Goal: Find specific page/section: Find specific page/section

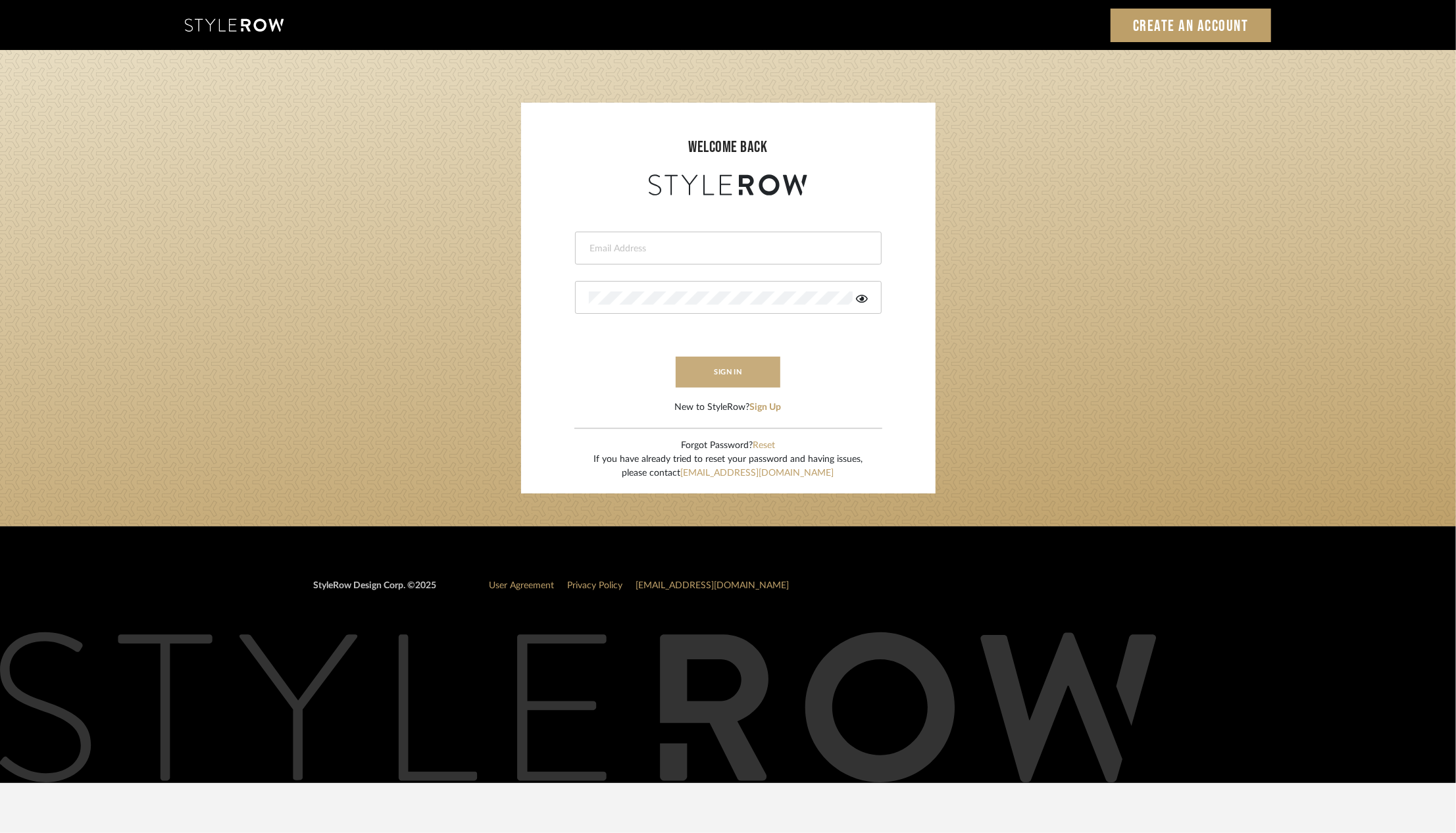
type input "riley@ceid.net"
click at [752, 368] on button "sign in" at bounding box center [728, 372] width 105 height 31
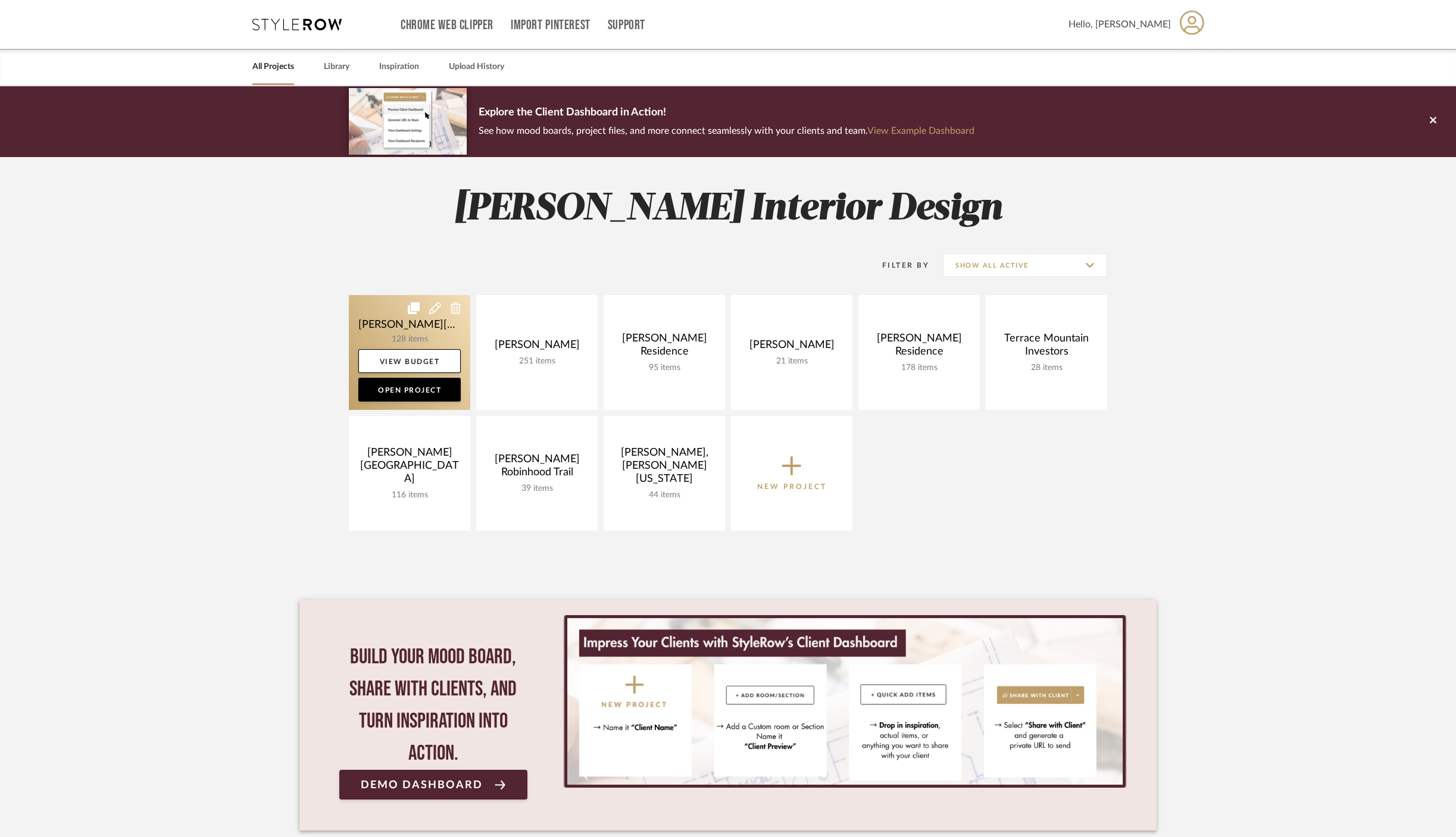
click at [378, 322] on link at bounding box center [409, 352] width 121 height 115
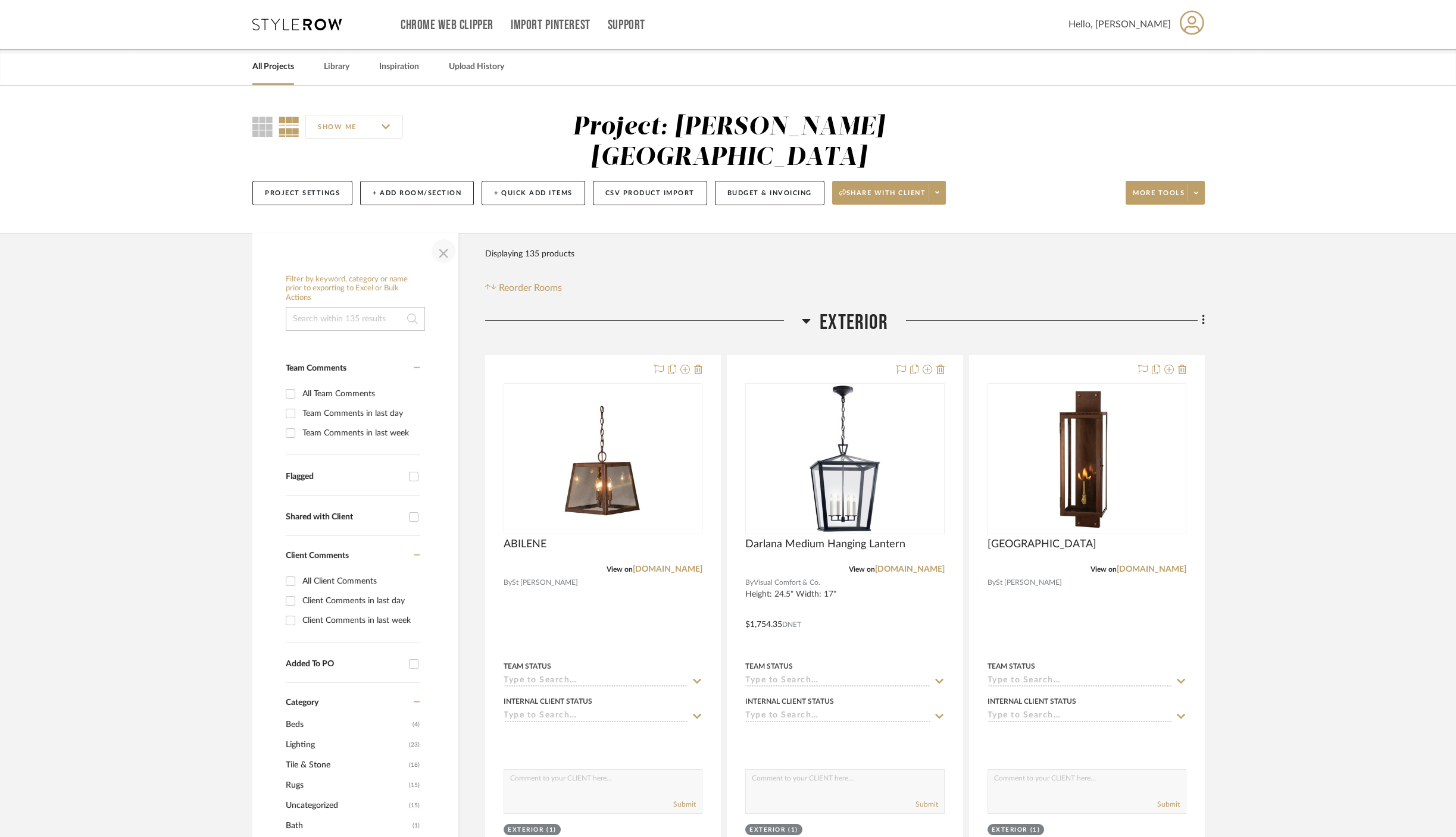
click at [439, 237] on span "button" at bounding box center [443, 251] width 29 height 29
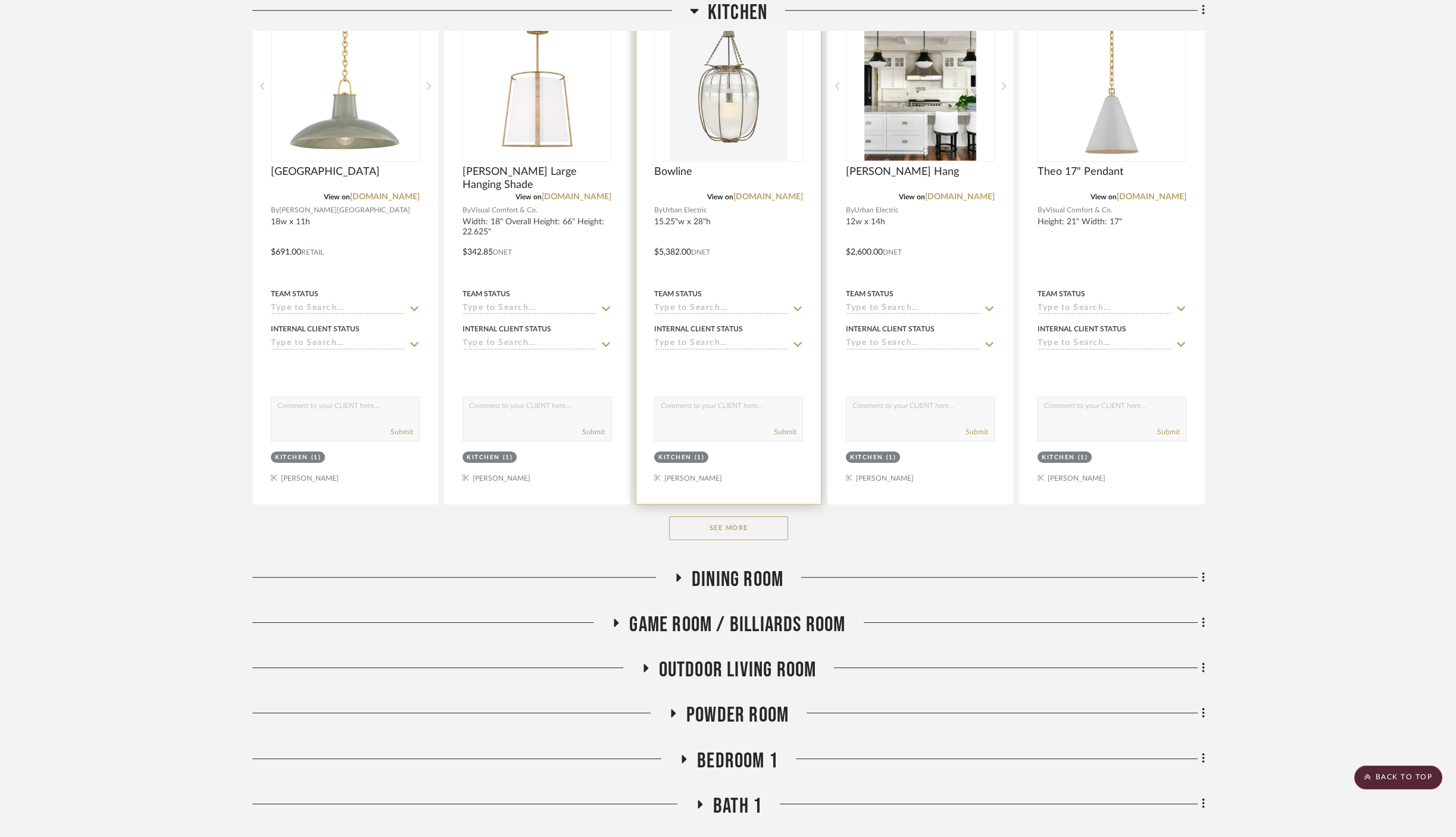
scroll to position [1190, 0]
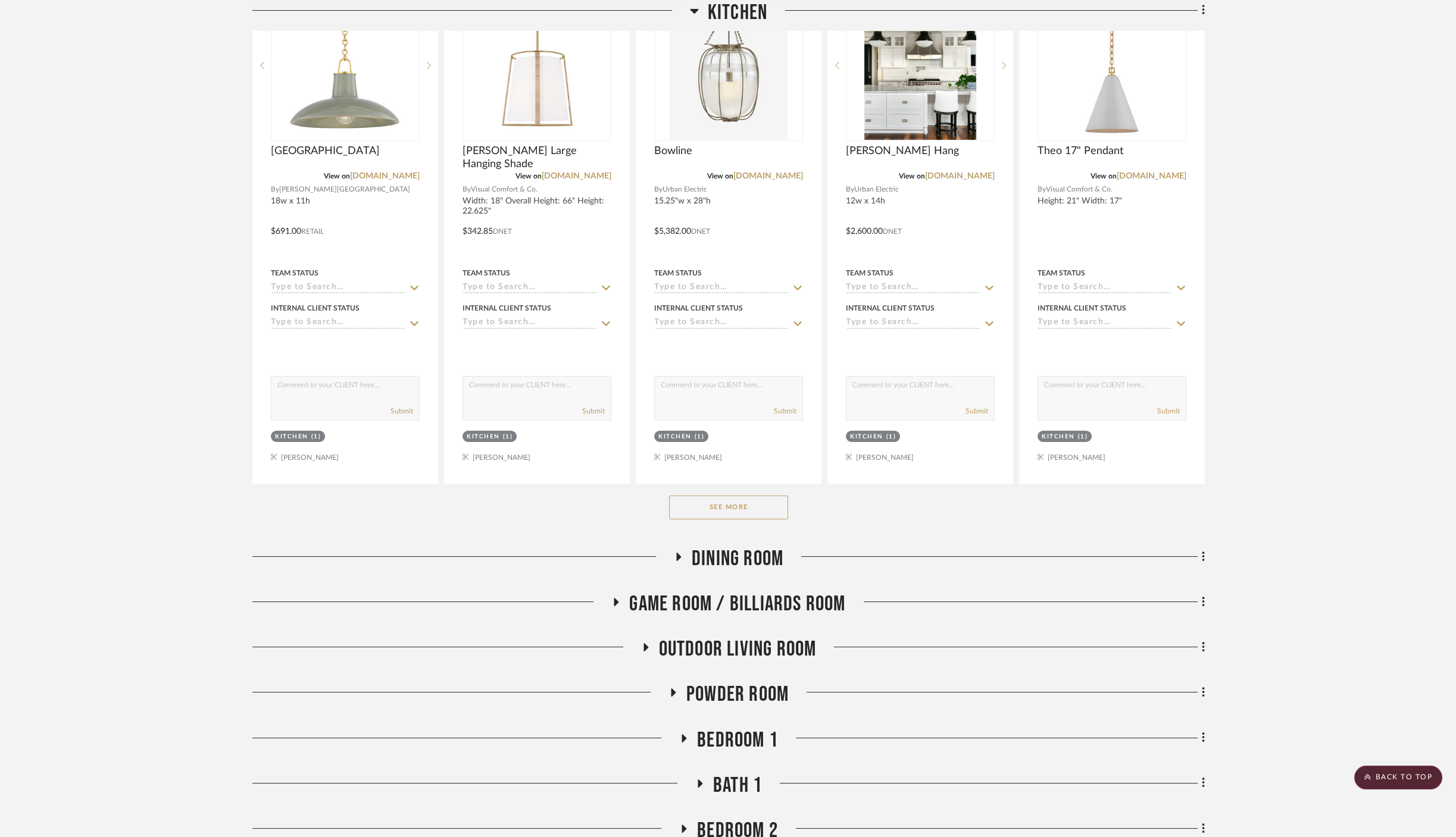
click at [730, 496] on button "See More" at bounding box center [729, 507] width 119 height 24
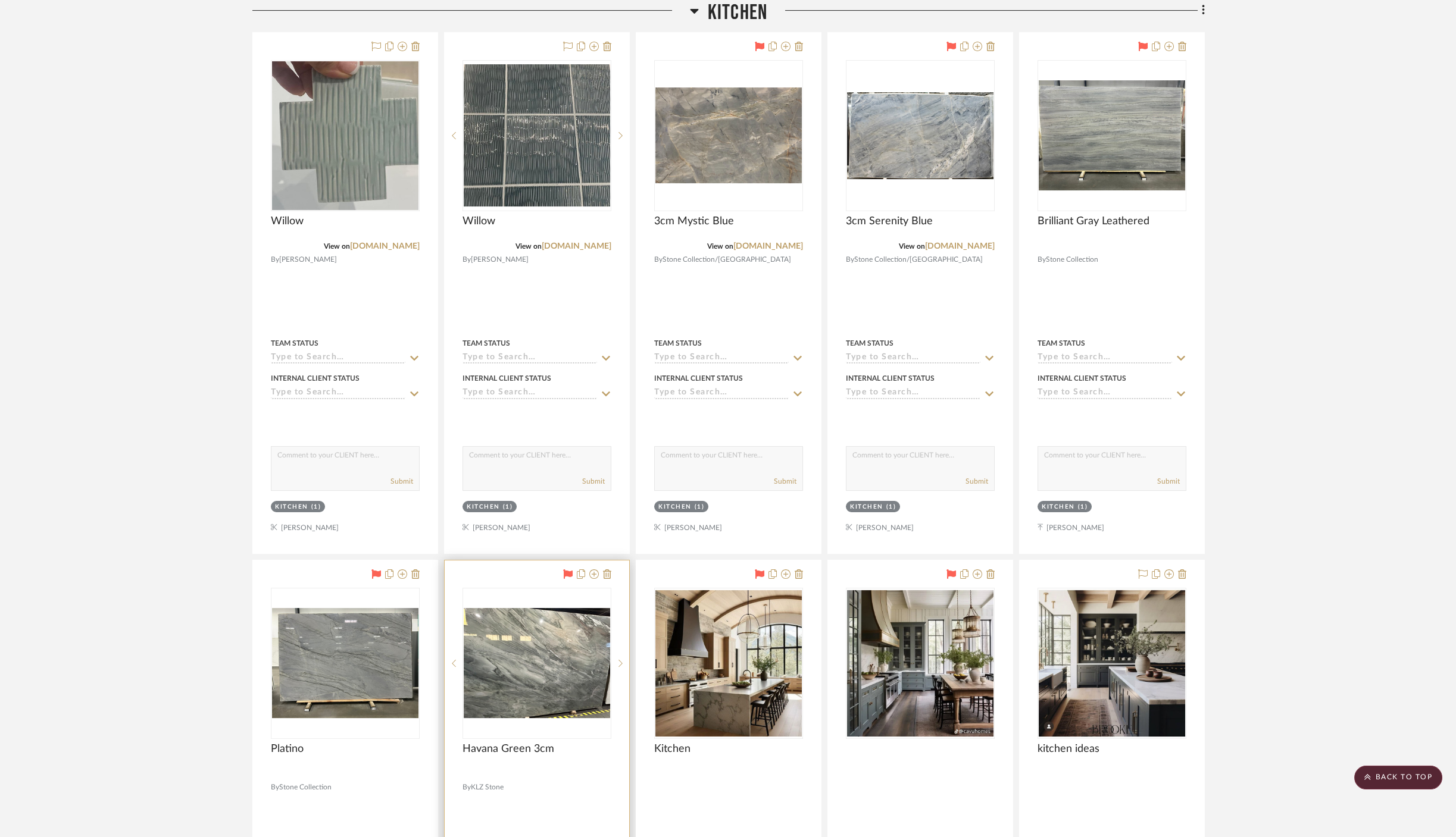
scroll to position [1653, 0]
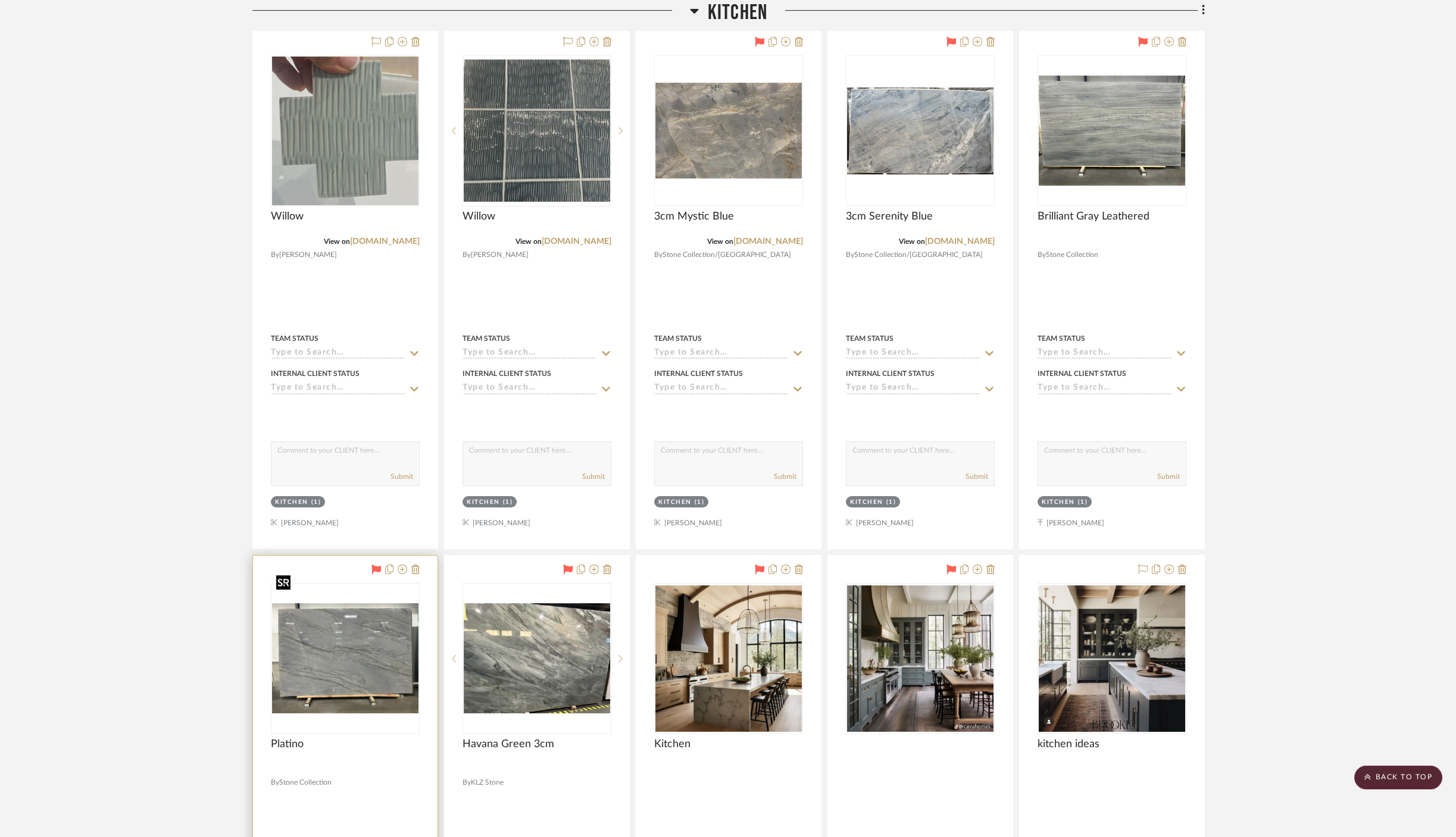
click at [347, 651] on img "0" at bounding box center [345, 659] width 146 height 110
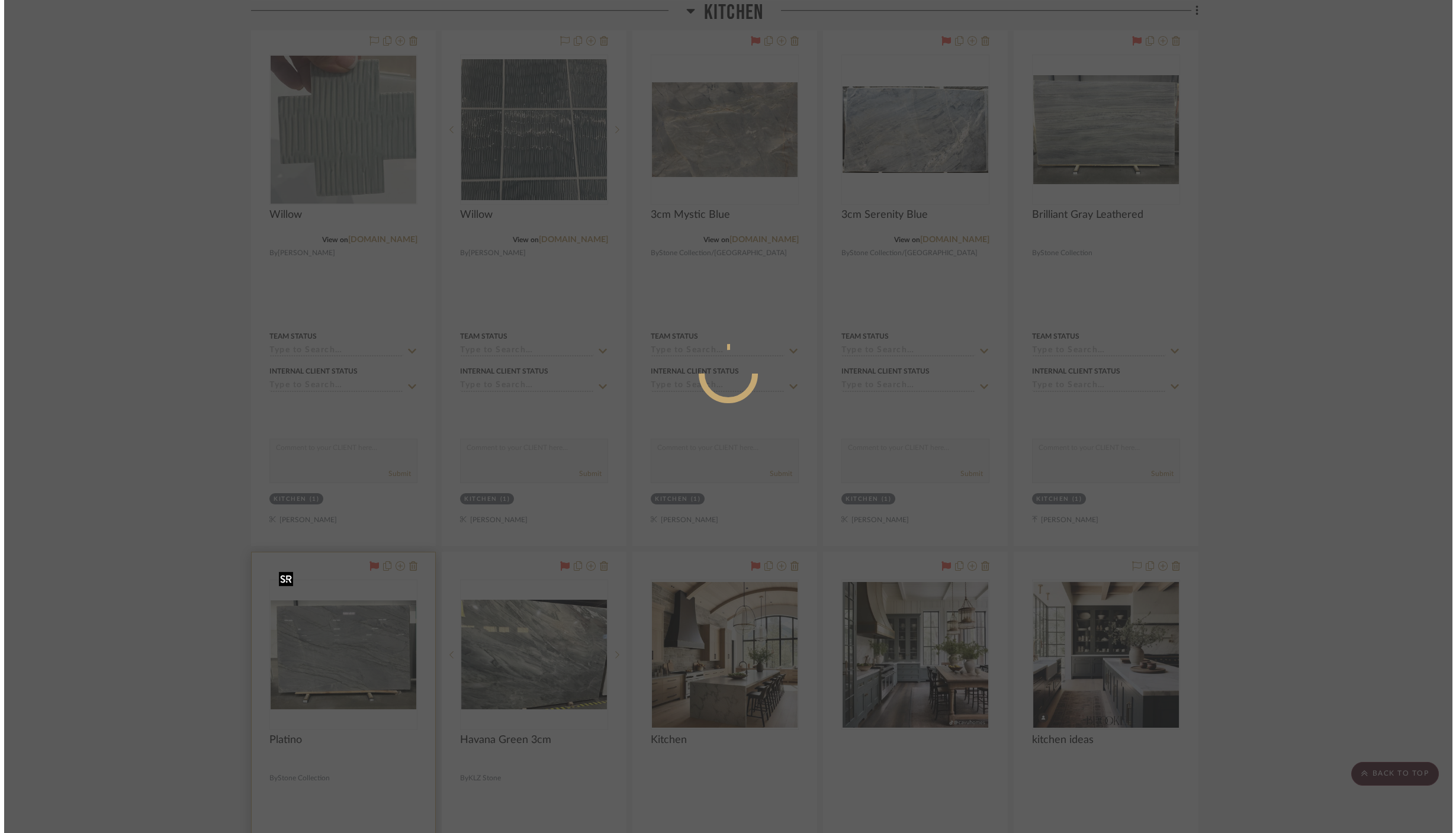
scroll to position [0, 0]
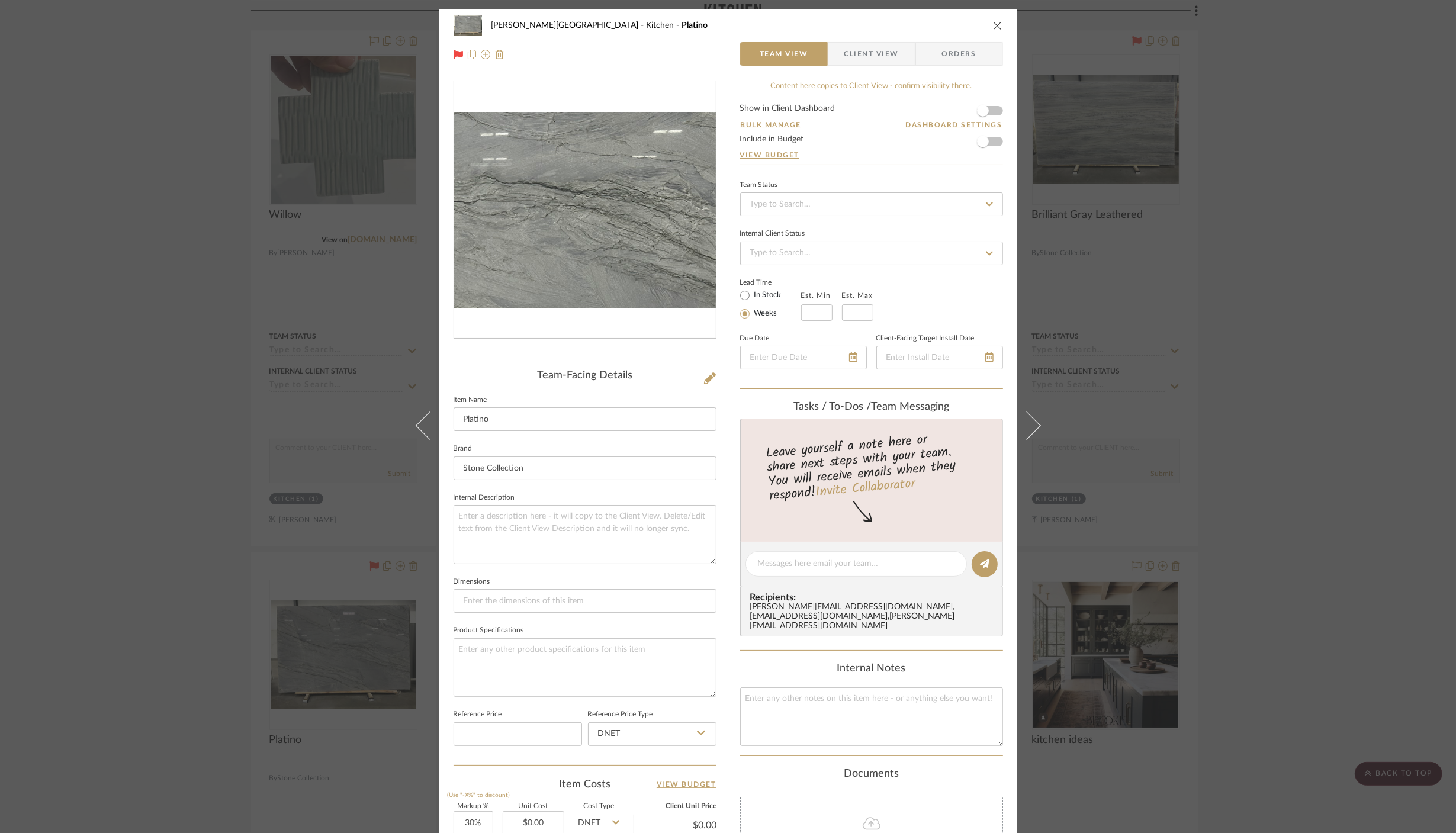
click at [599, 201] on img "0" at bounding box center [585, 210] width 262 height 196
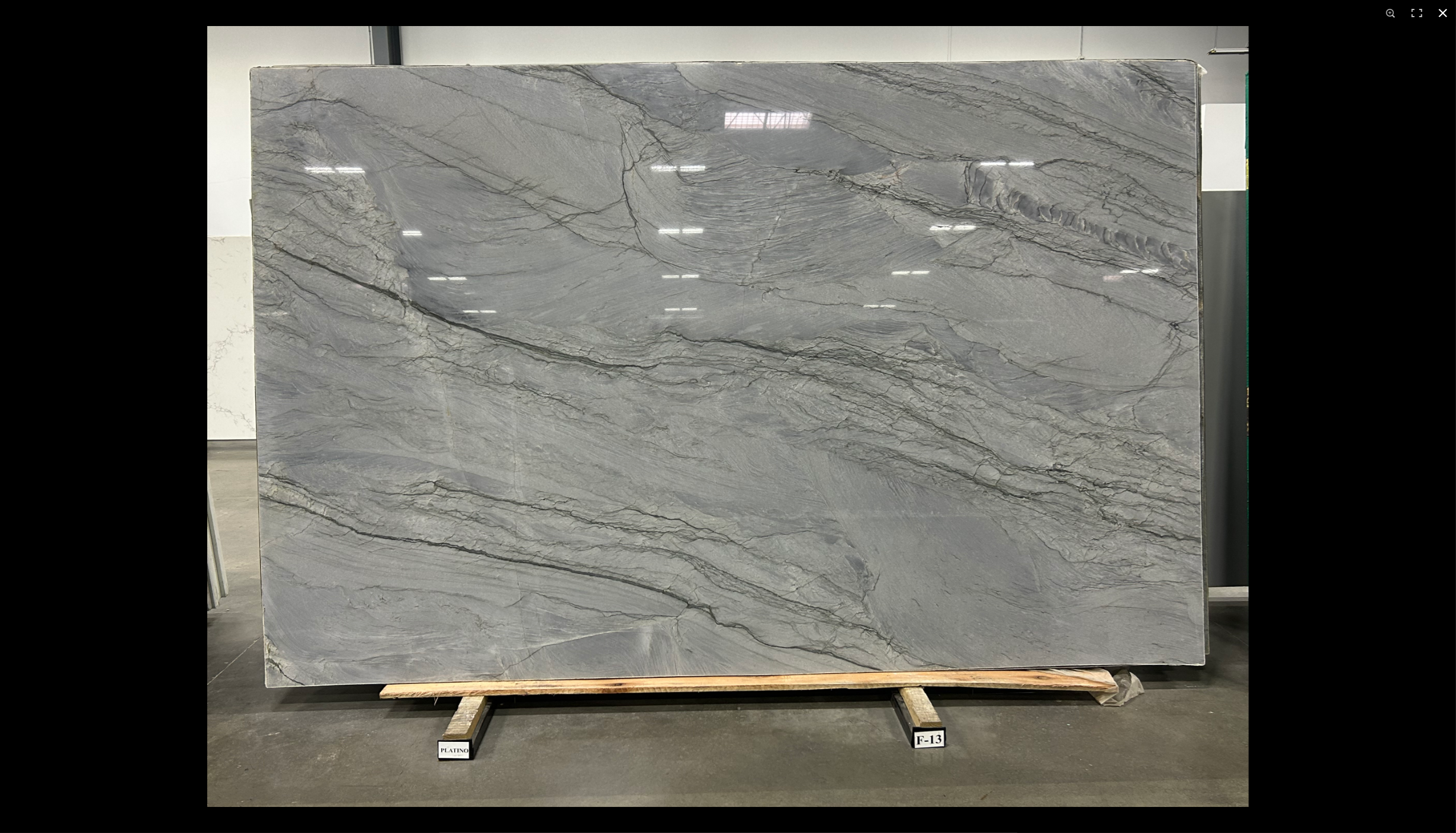
click at [114, 74] on div at bounding box center [728, 416] width 1456 height 833
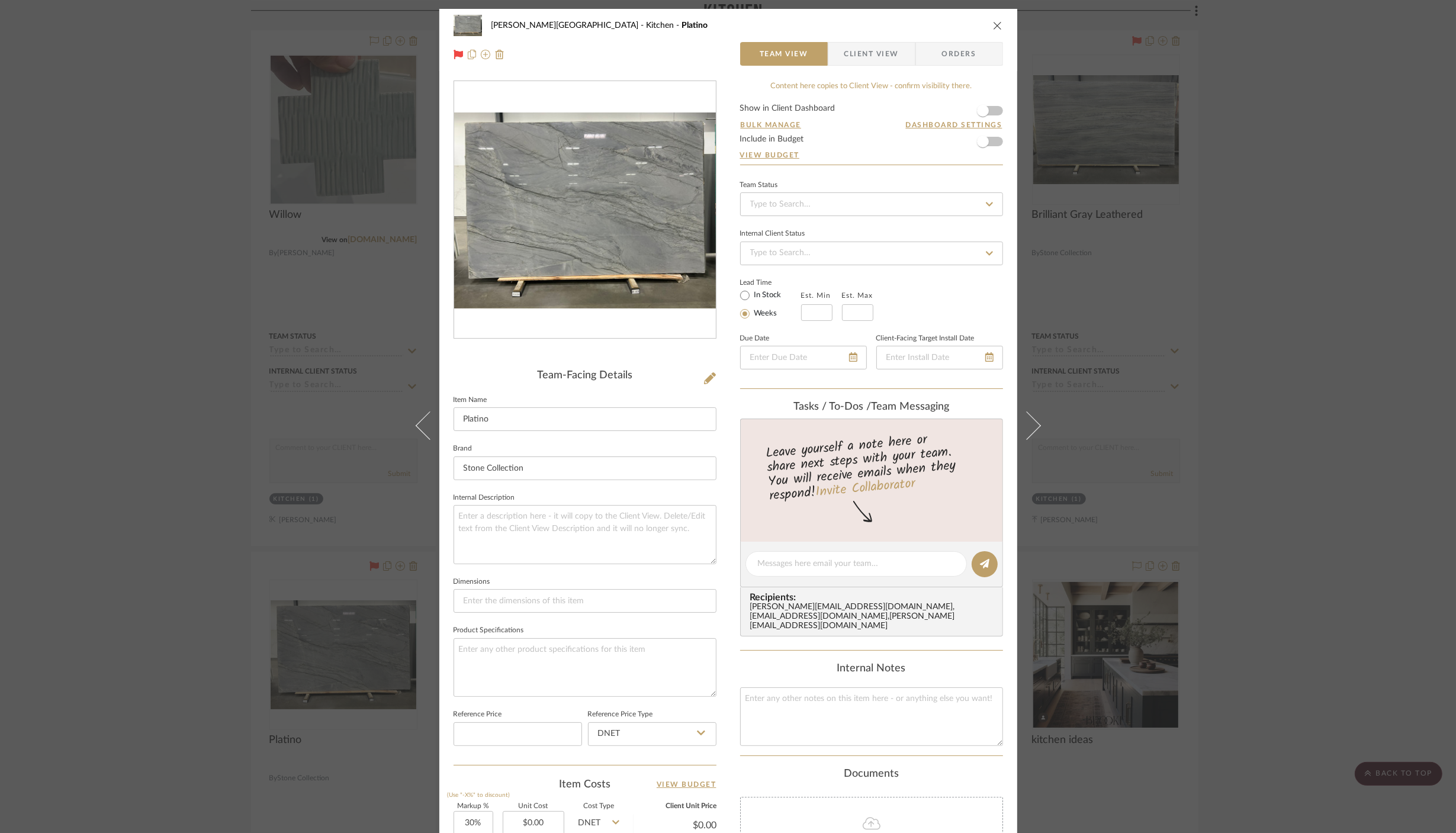
click at [168, 138] on div "[PERSON_NAME] Circle C Ranch Kitchen Platino Team View Client View Orders Team-…" at bounding box center [728, 416] width 1456 height 833
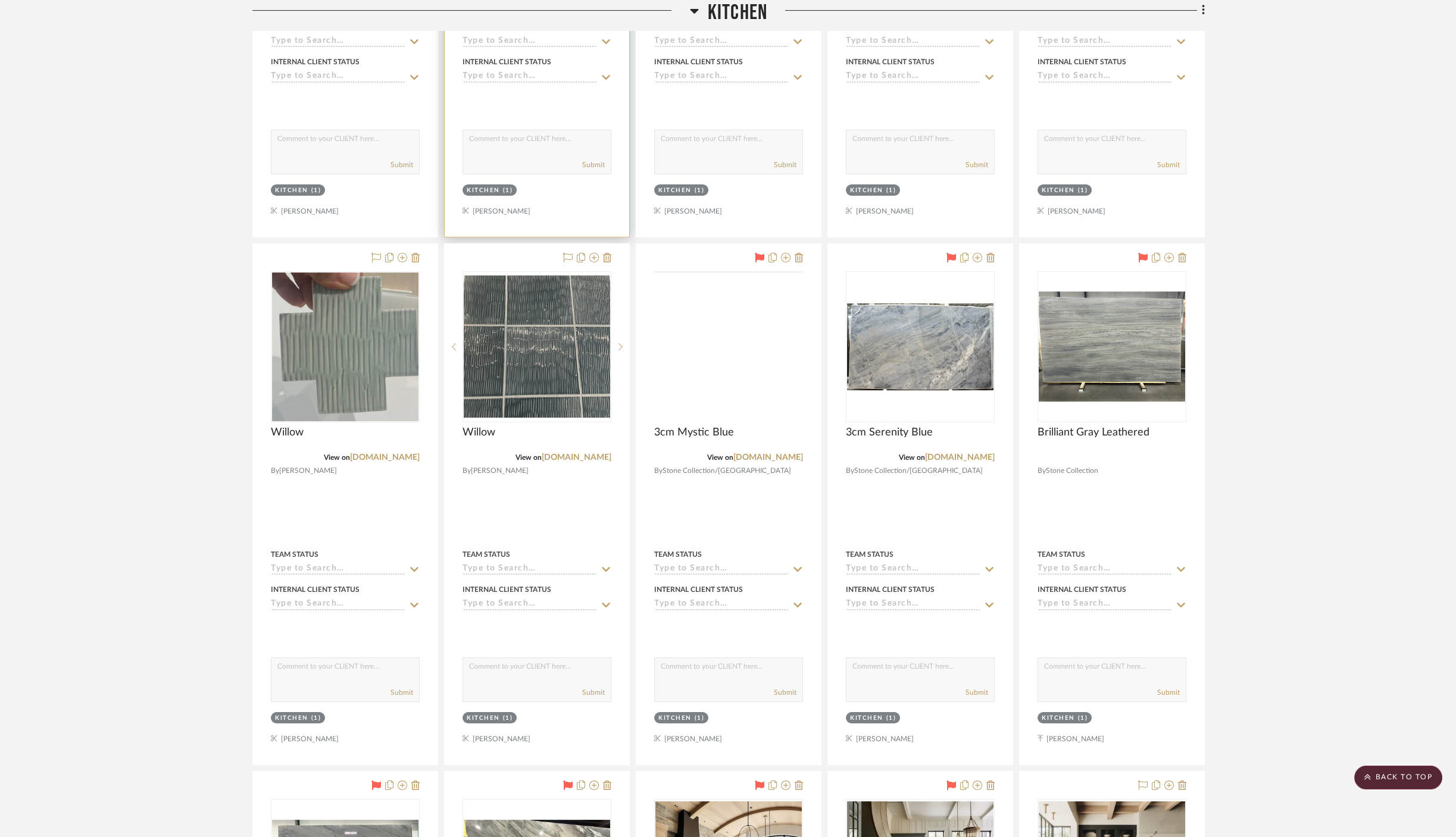
scroll to position [1256, 0]
